Goal: Find specific page/section: Find specific page/section

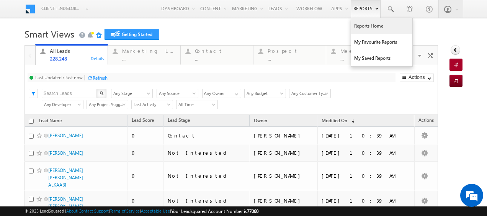
click at [367, 24] on link "Reports Home" at bounding box center [381, 26] width 61 height 16
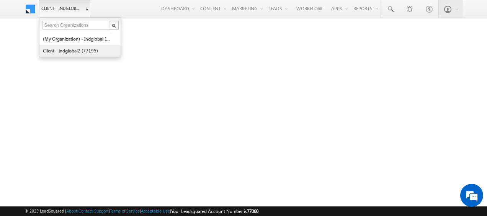
click at [83, 49] on link "Client - indglobal2 (77195)" at bounding box center [77, 51] width 70 height 12
